Goal: Task Accomplishment & Management: Manage account settings

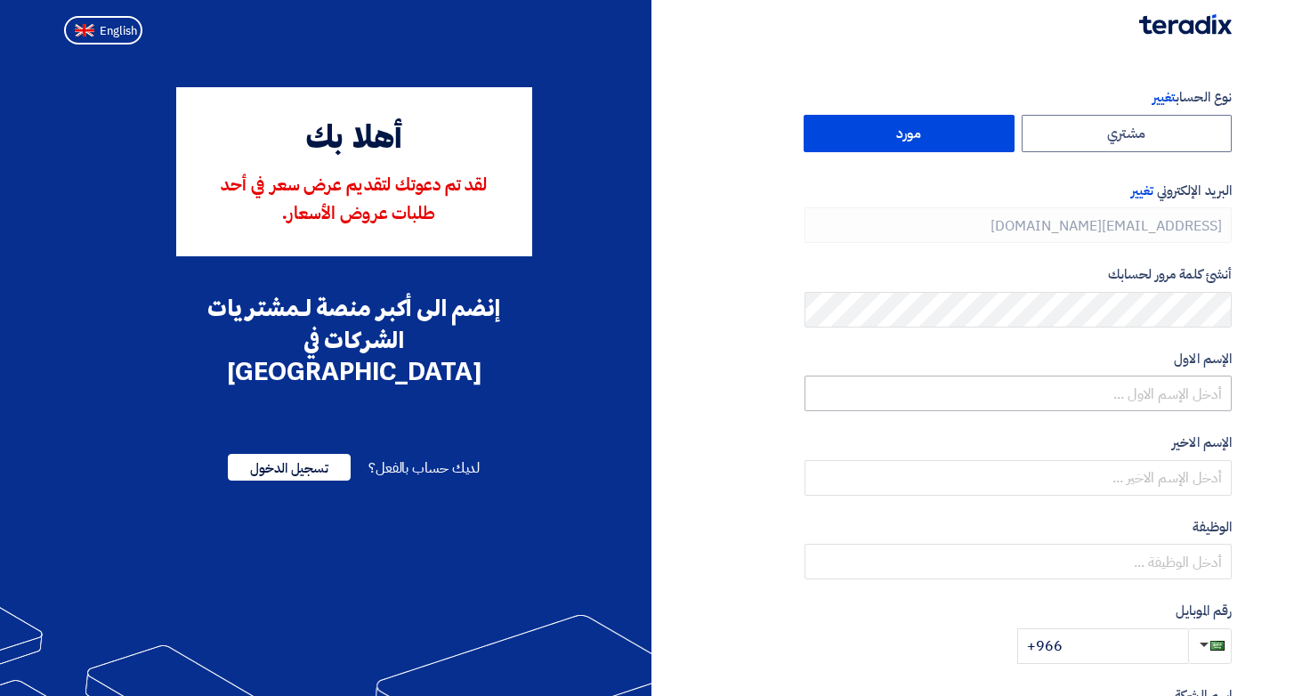
type input "+966 505845283"
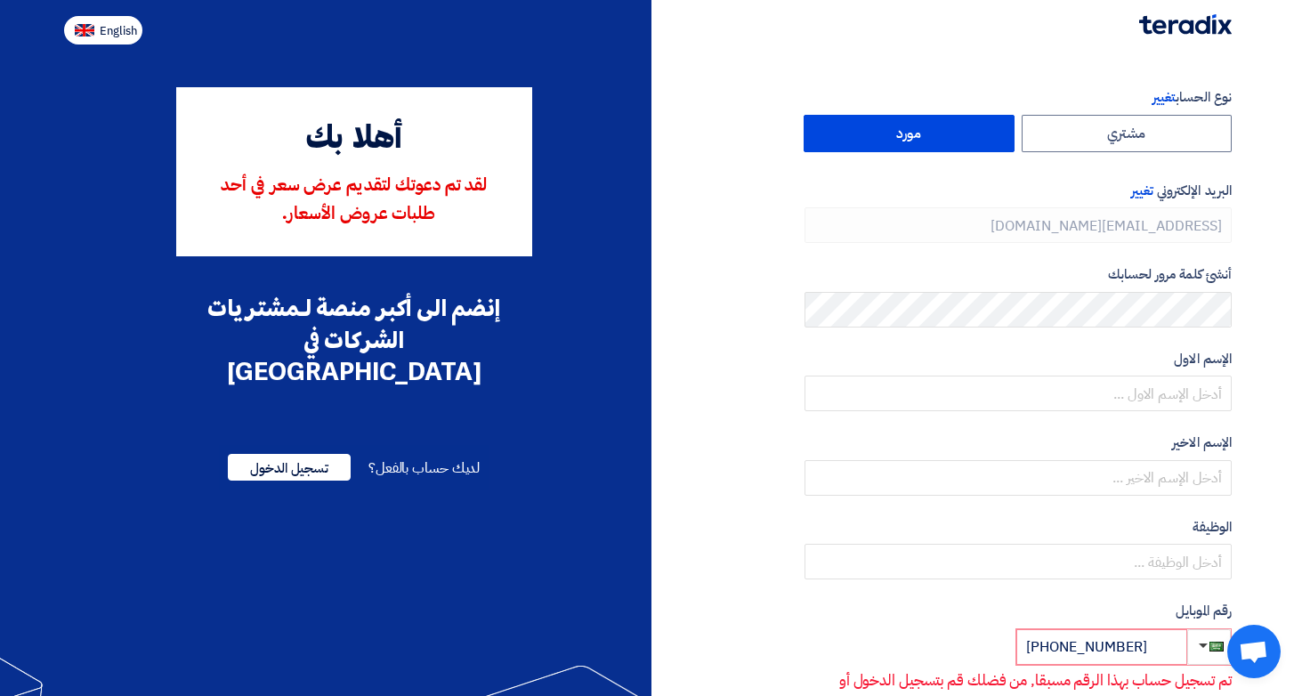
click at [104, 36] on span "English" at bounding box center [118, 31] width 37 height 12
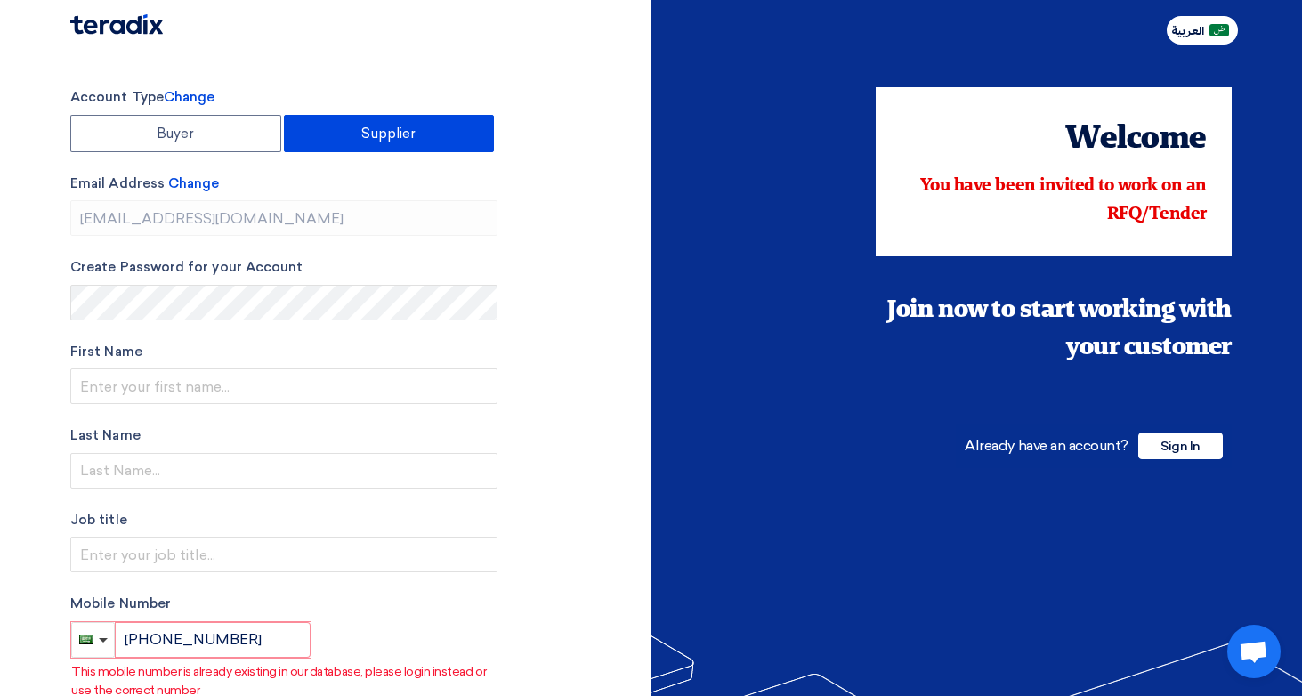
type input "Register"
click at [1181, 448] on span "Sign In" at bounding box center [1180, 445] width 85 height 27
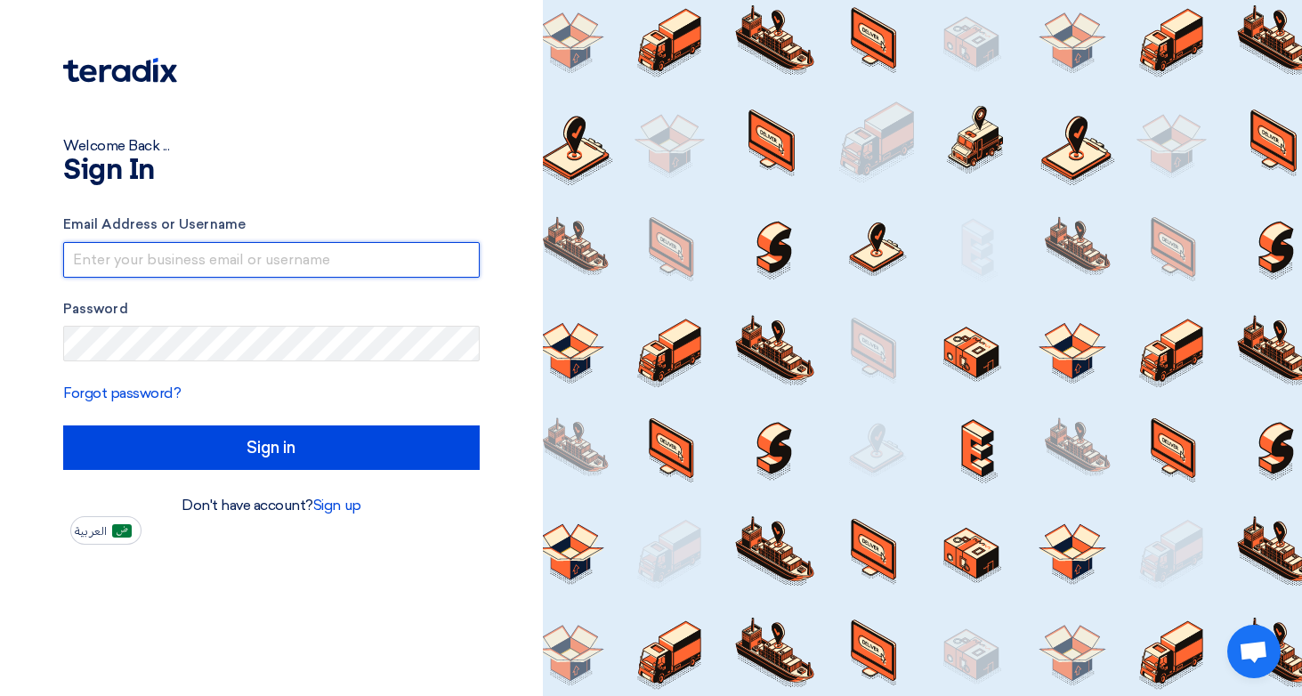
type input "rchehab@resultsadvertising.com.sa"
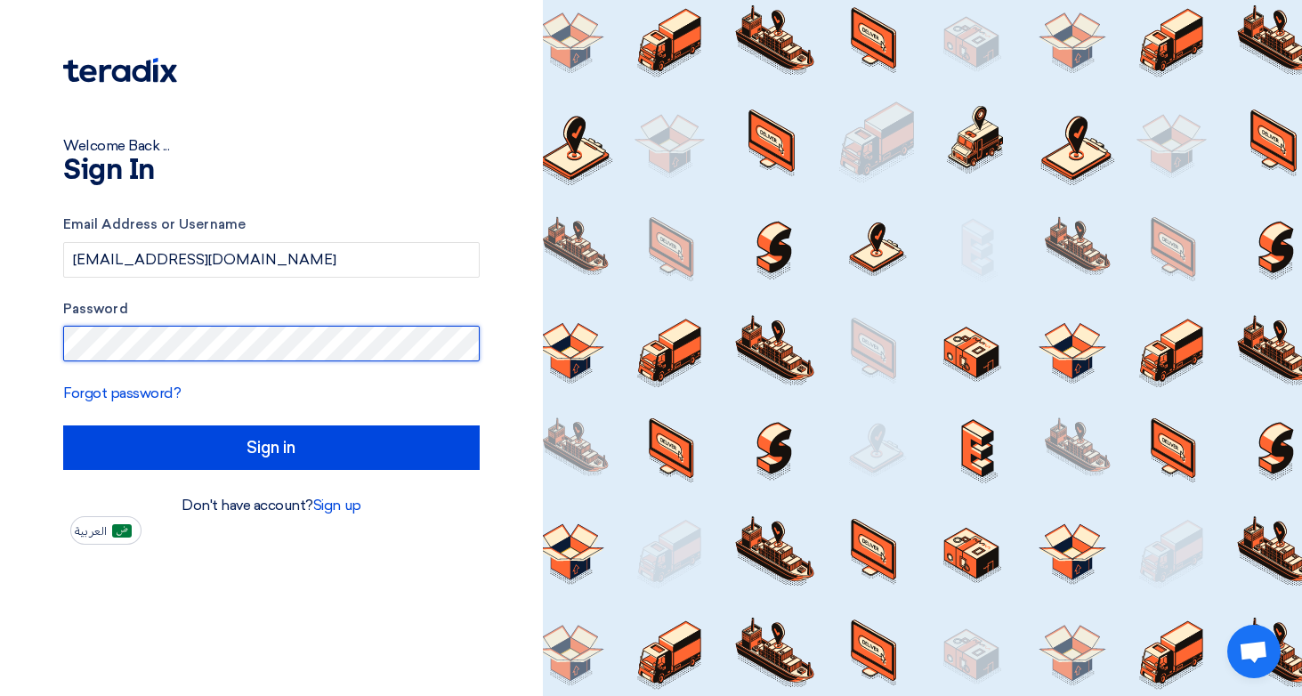
click at [270, 447] on input "Sign in" at bounding box center [271, 447] width 416 height 44
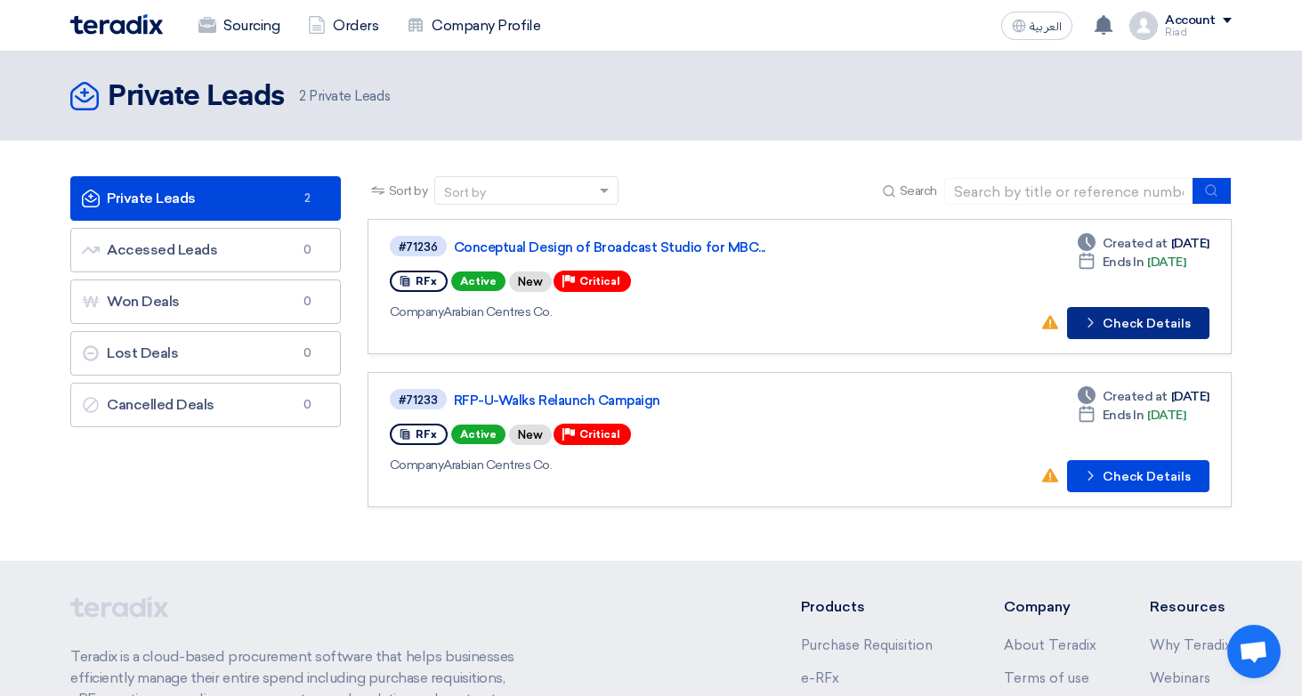
click at [1121, 320] on button "Check details Check Details" at bounding box center [1138, 323] width 142 height 32
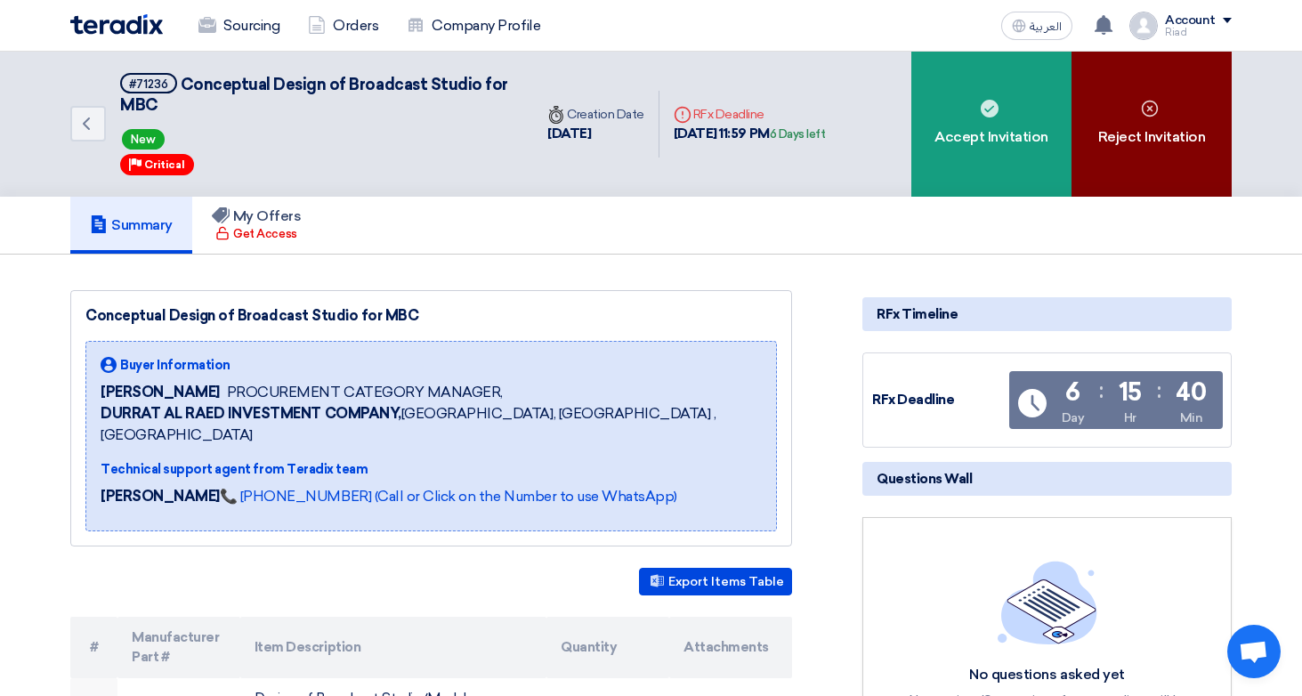
click at [1147, 149] on div "Reject Invitation" at bounding box center [1151, 124] width 160 height 145
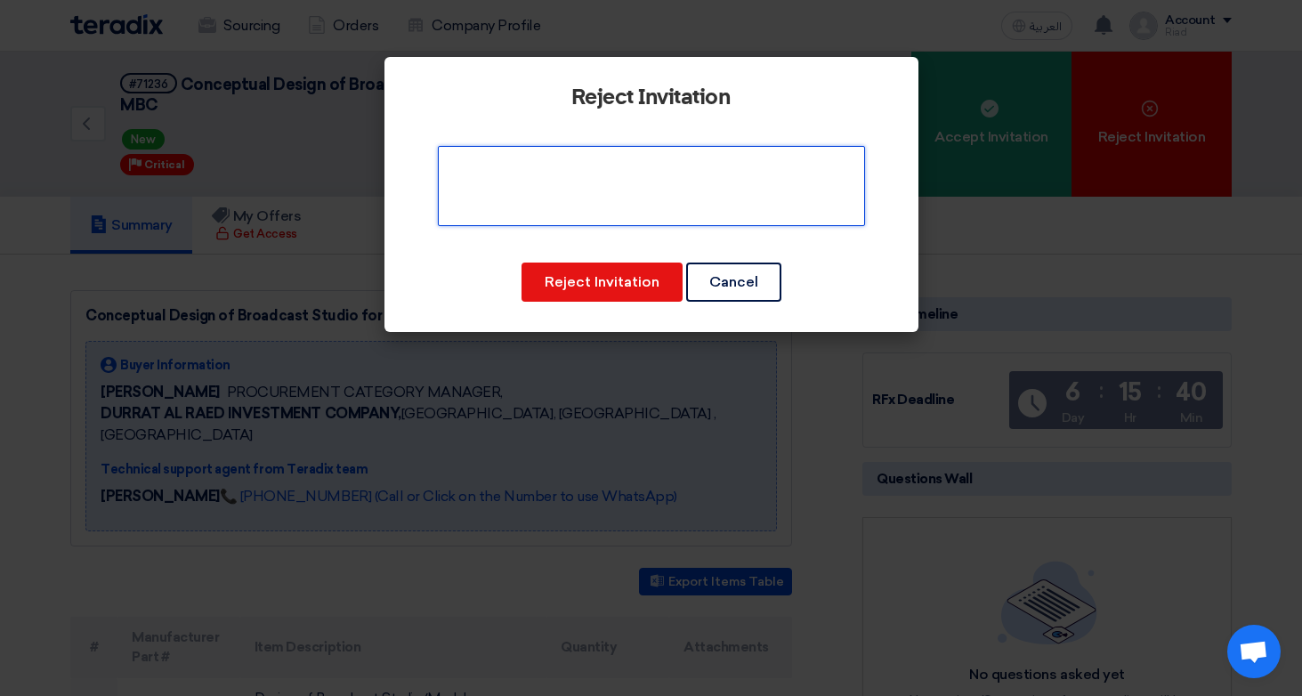
click at [565, 183] on textarea at bounding box center [651, 186] width 427 height 80
type textarea "T"
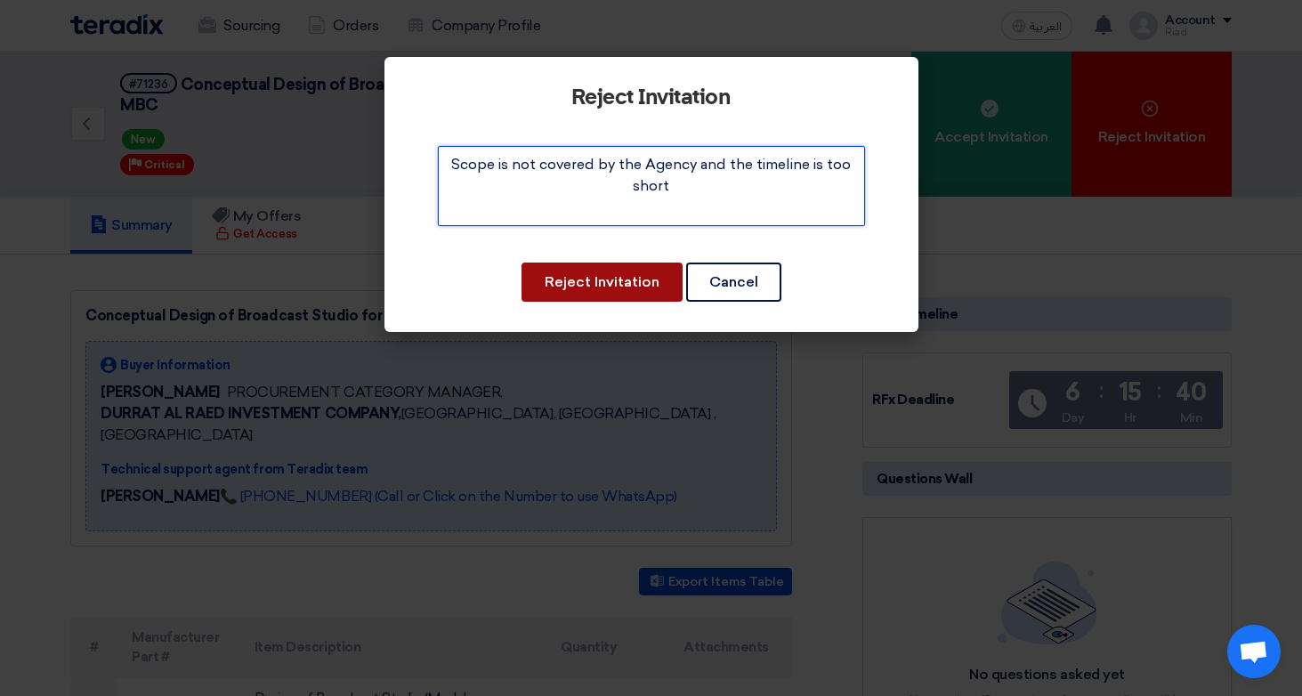
type textarea "Scope is not covered by the Agency and the timeline is too short"
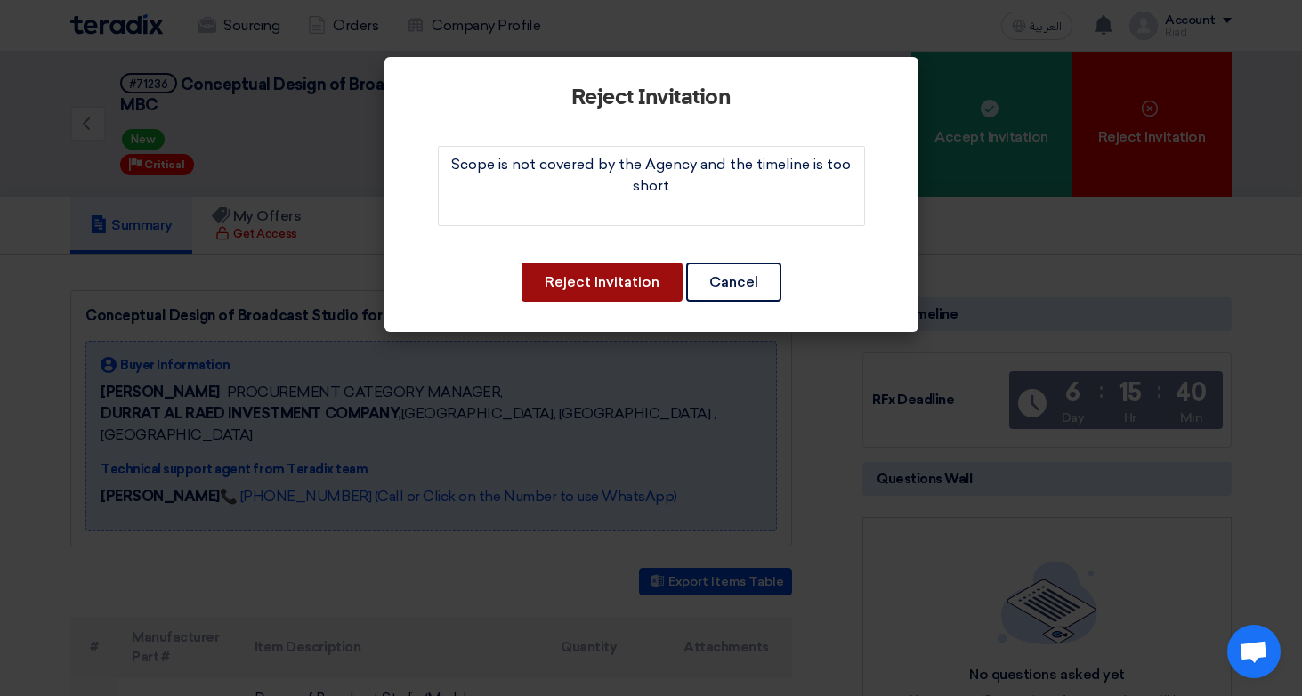
click at [599, 282] on button "Reject Invitation" at bounding box center [601, 281] width 161 height 39
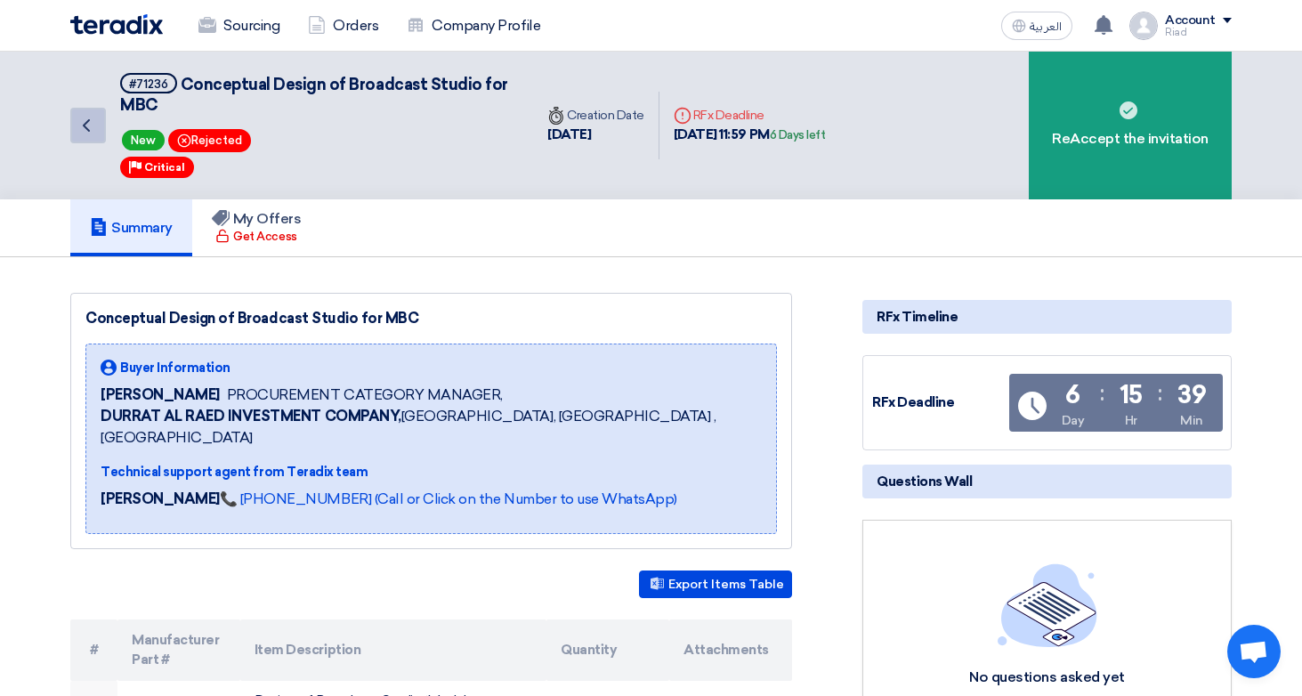
click at [91, 116] on icon "Back" at bounding box center [86, 125] width 21 height 21
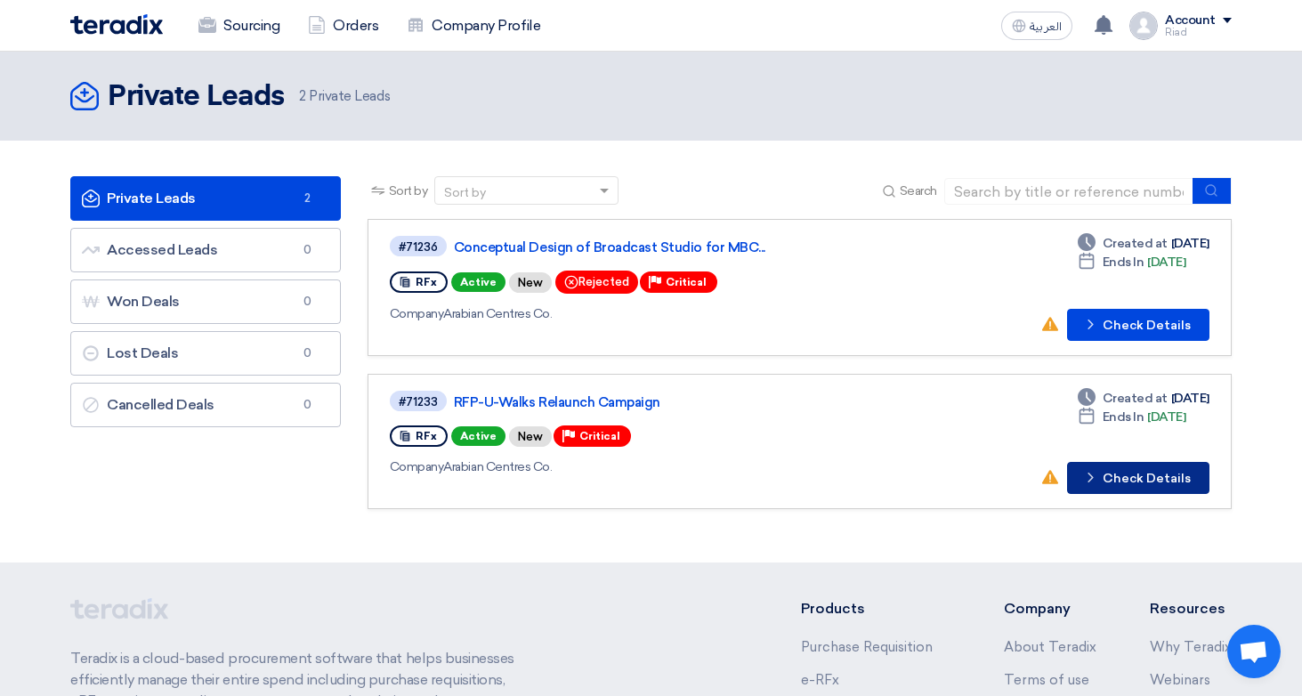
click at [1125, 474] on button "Check details Check Details" at bounding box center [1138, 478] width 142 height 32
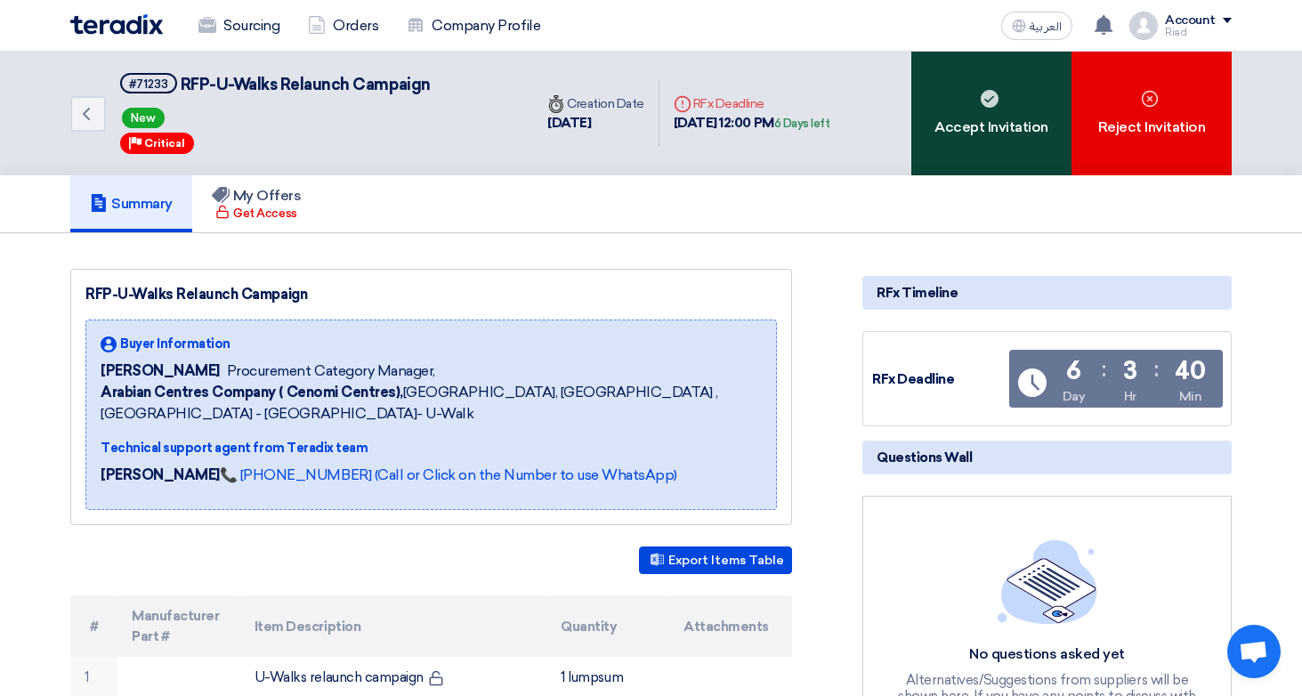
click at [980, 92] on icon at bounding box center [989, 99] width 18 height 18
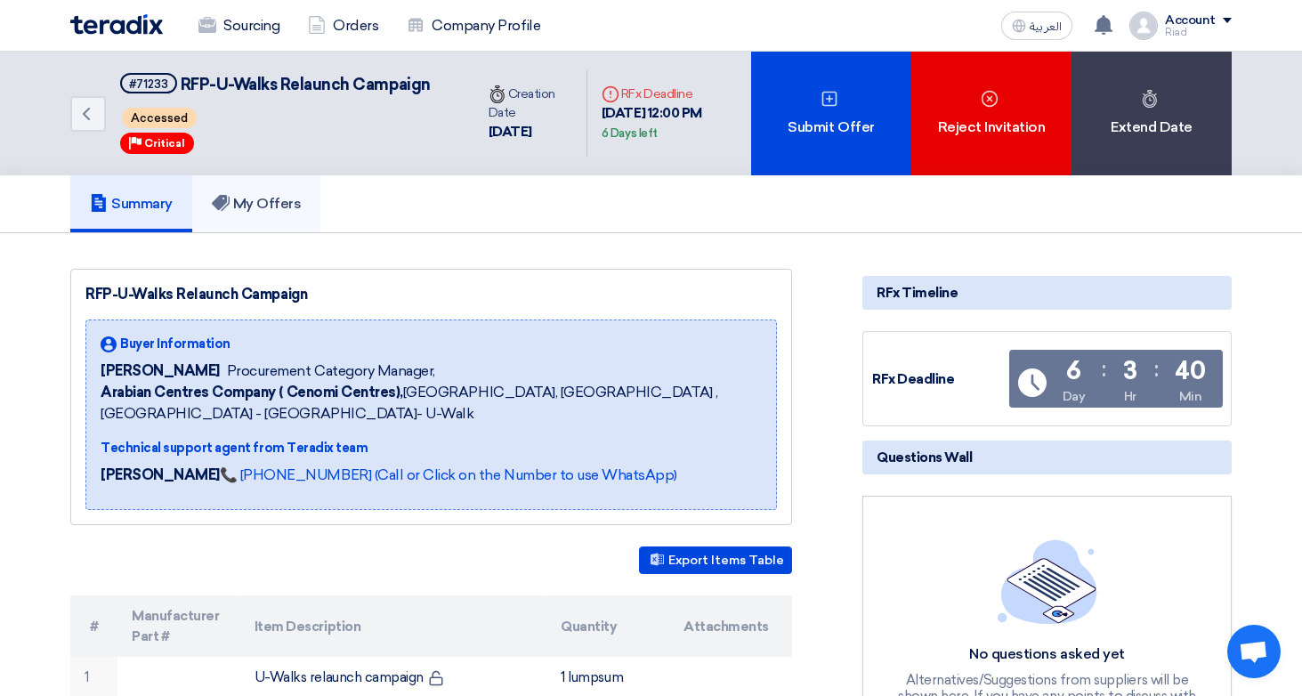
click at [261, 205] on h5 "My Offers" at bounding box center [257, 204] width 90 height 18
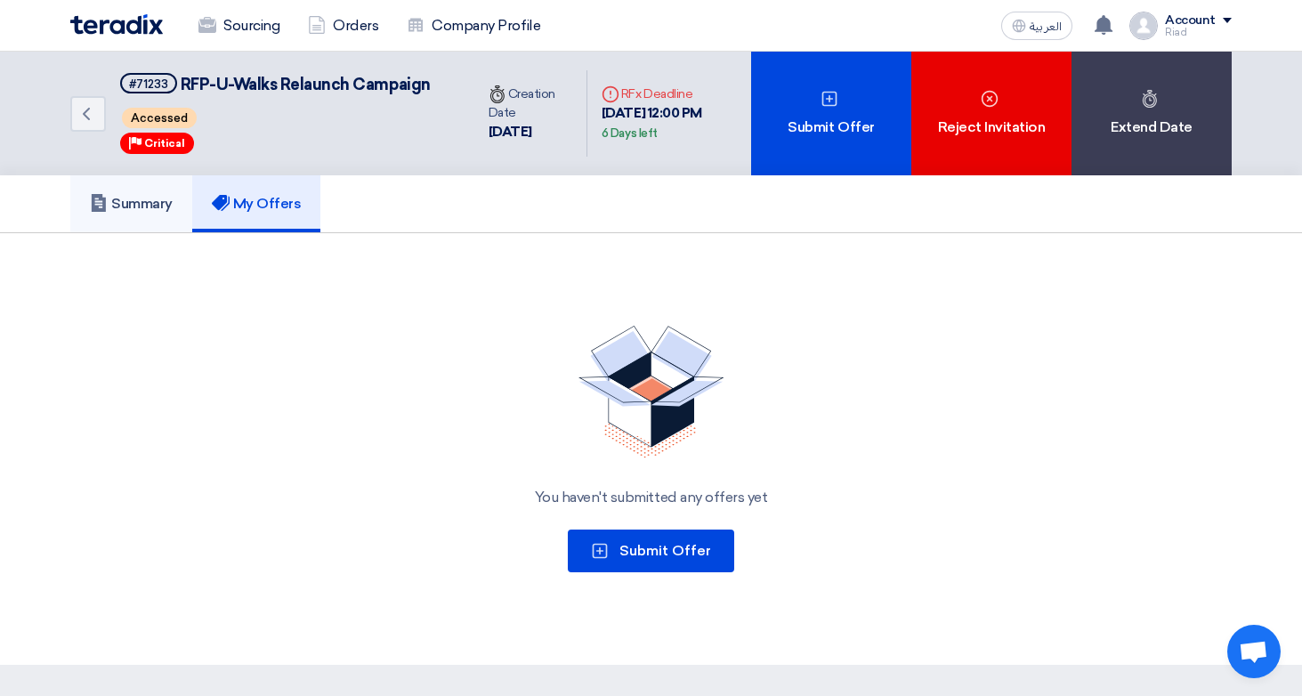
click at [138, 203] on h5 "Summary" at bounding box center [131, 204] width 83 height 18
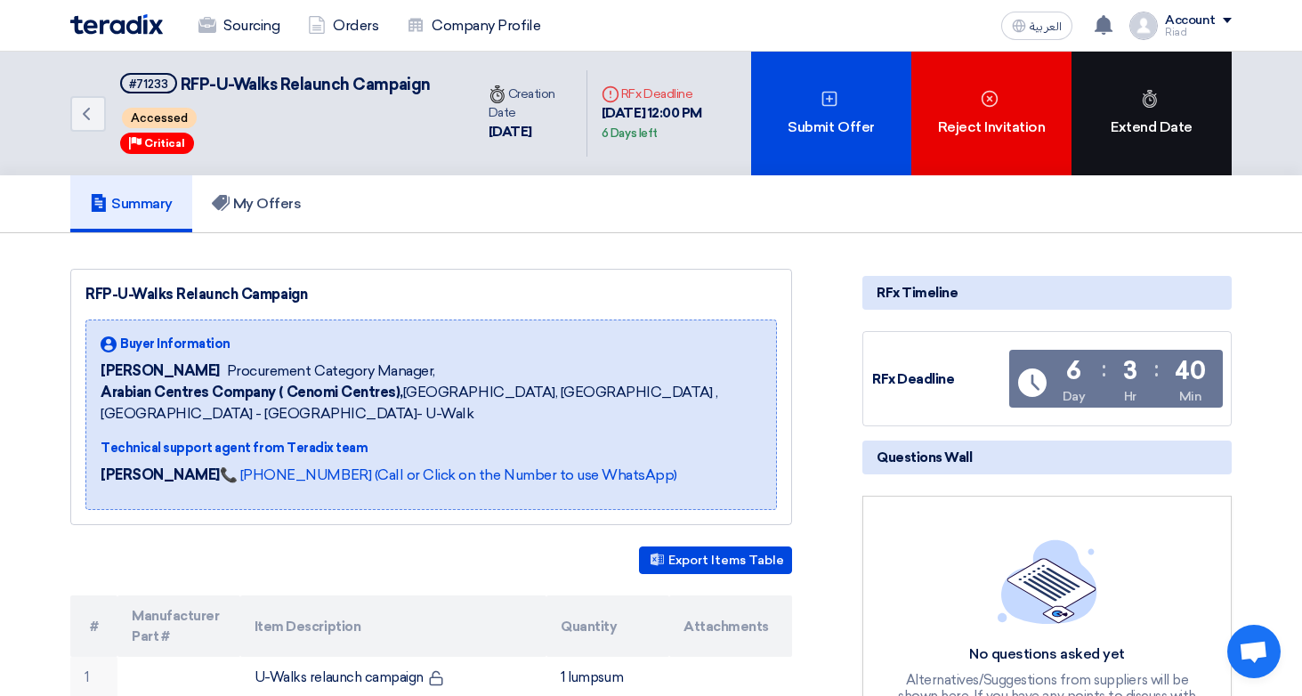
click at [1143, 129] on div "Extend Date" at bounding box center [1151, 114] width 160 height 124
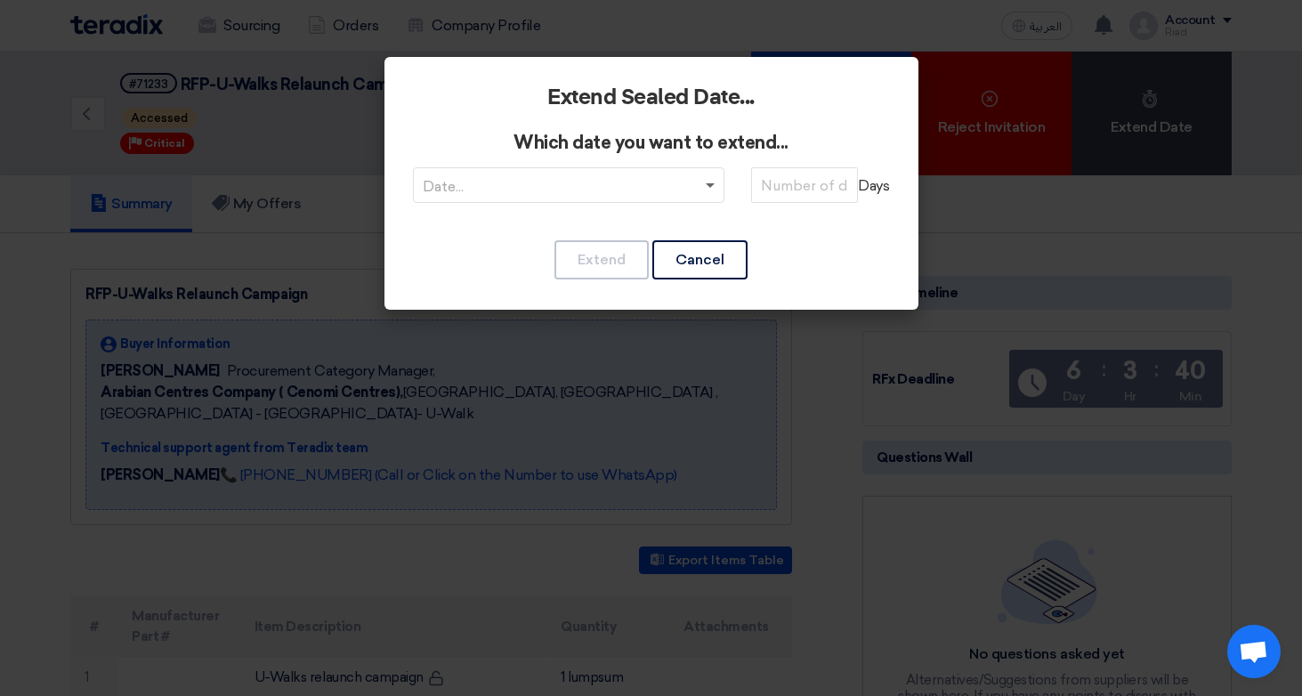
click at [714, 185] on span at bounding box center [710, 186] width 9 height 6
click at [815, 238] on div "Extend Cancel" at bounding box center [651, 259] width 477 height 43
click at [562, 187] on input "text" at bounding box center [560, 187] width 274 height 29
click at [555, 215] on span "RFQDeadline: Sun Sep 07 2025" at bounding box center [568, 220] width 144 height 17
click at [795, 173] on input "number" at bounding box center [804, 185] width 107 height 36
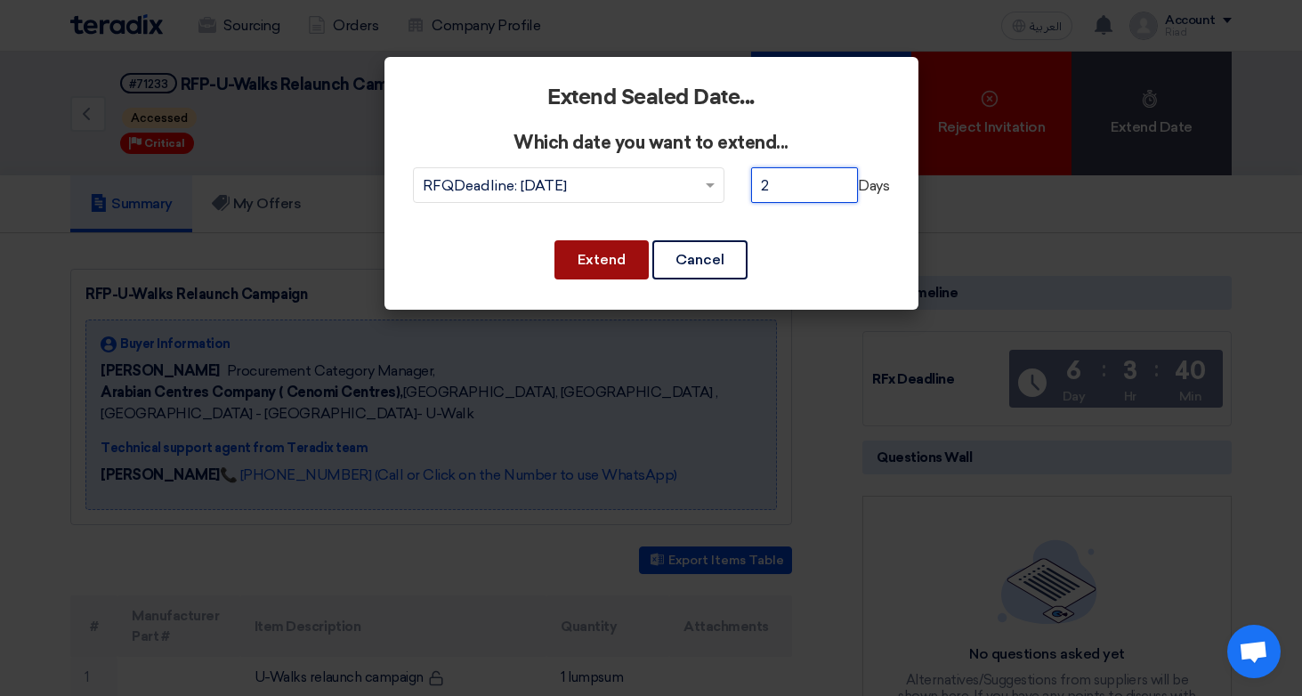
type input "2"
click at [599, 269] on button "Extend" at bounding box center [601, 259] width 94 height 39
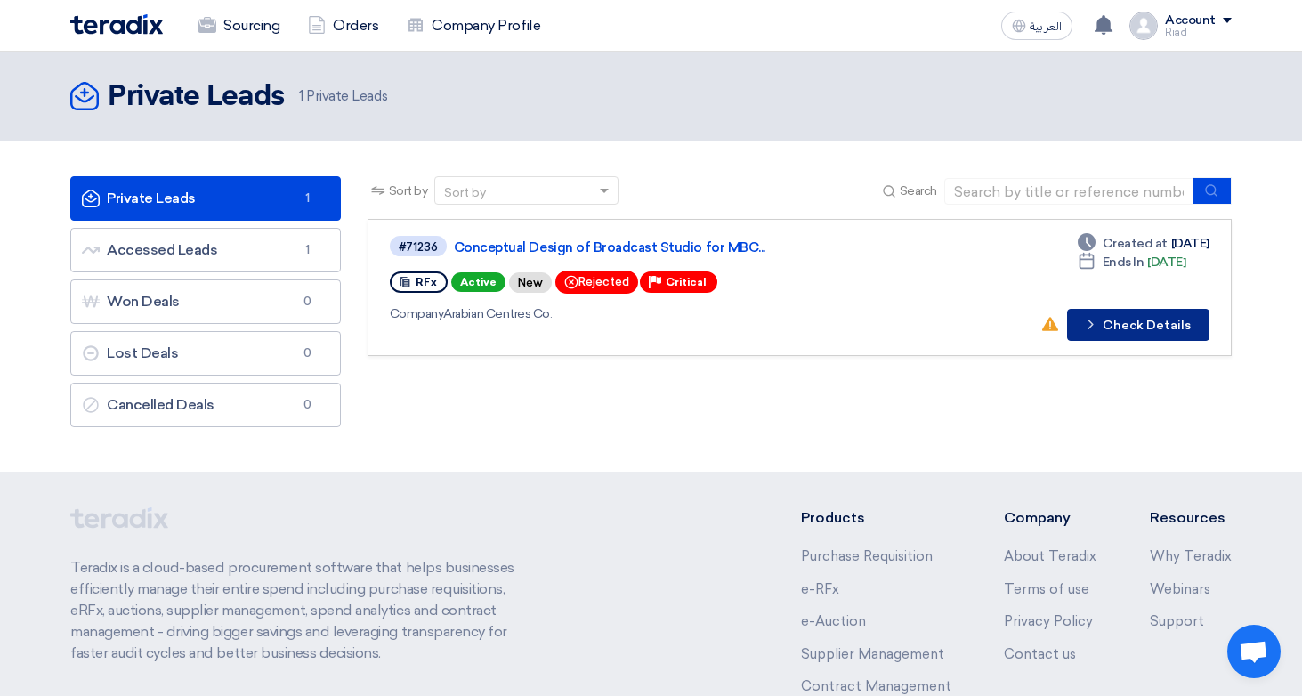
click at [1122, 335] on button "Check details Check Details" at bounding box center [1138, 325] width 142 height 32
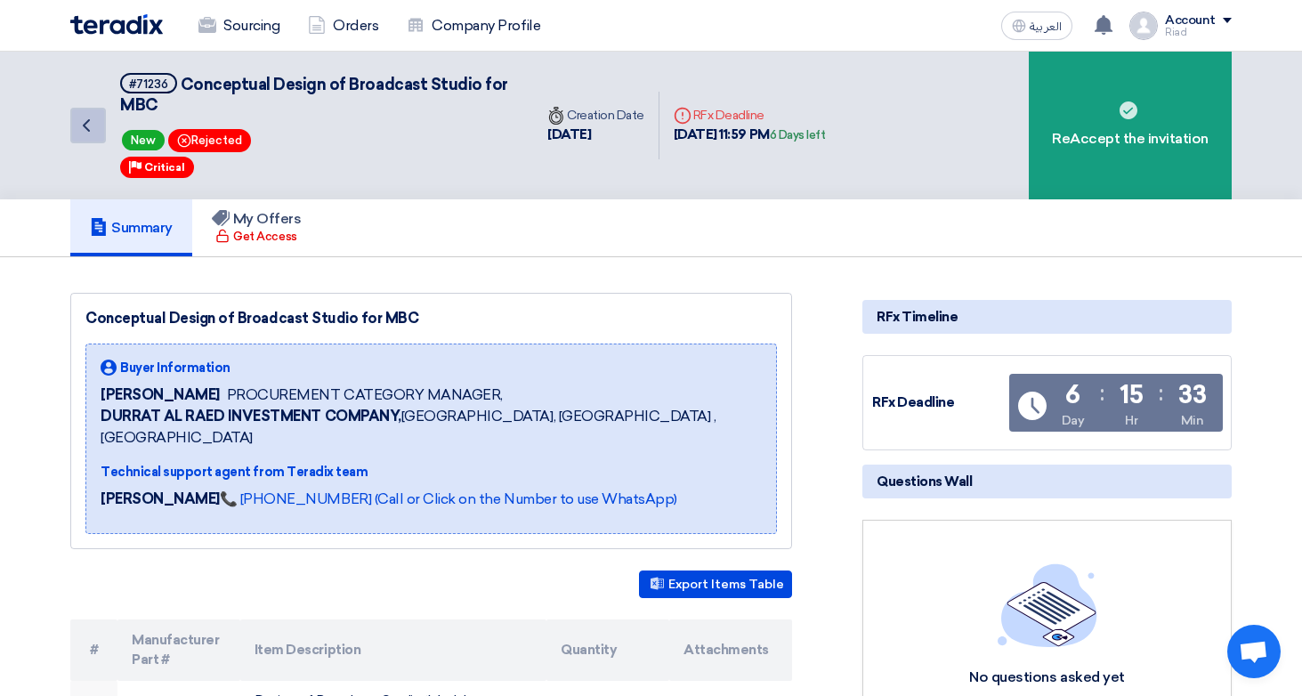
click at [80, 112] on link "Back" at bounding box center [88, 126] width 36 height 36
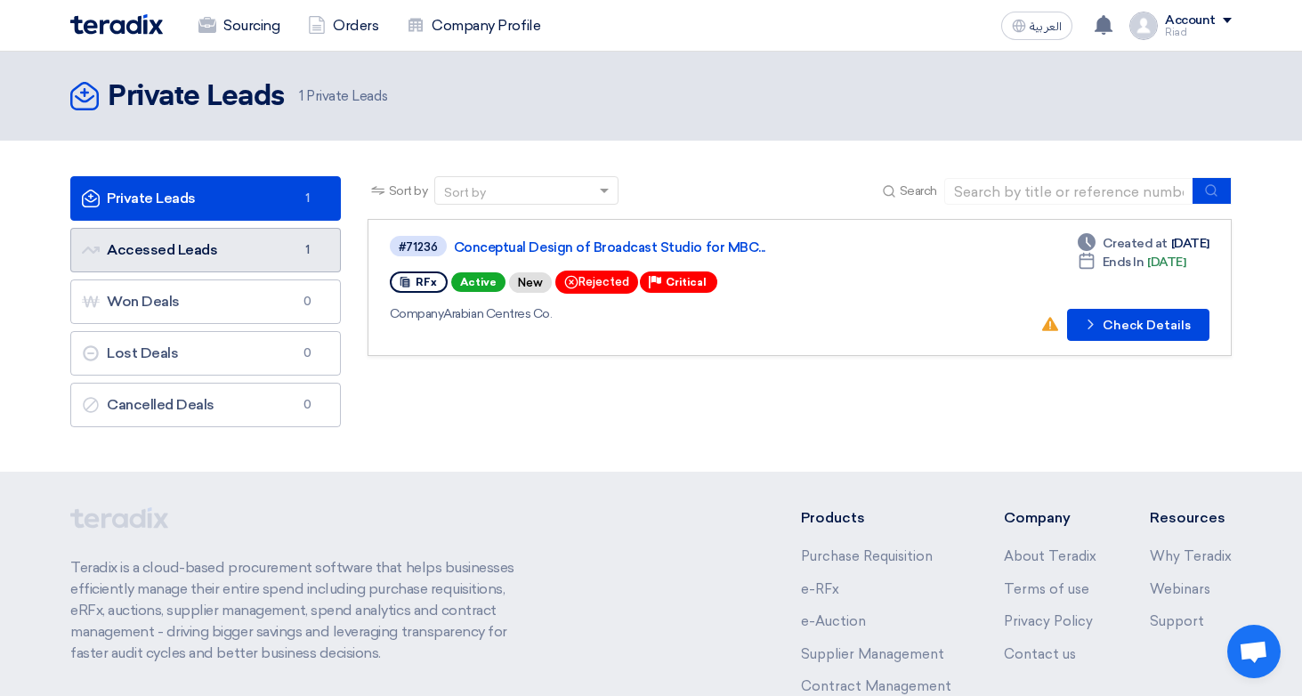
click at [182, 250] on link "Accessed Leads Accessed Leads 1" at bounding box center [205, 250] width 270 height 44
